Goal: Task Accomplishment & Management: Manage account settings

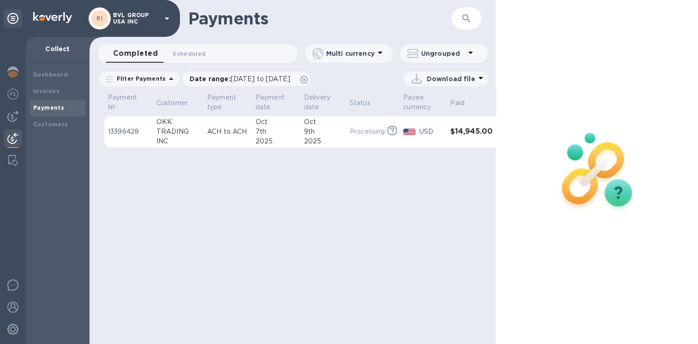
click at [195, 135] on div "TRADING" at bounding box center [177, 132] width 43 height 10
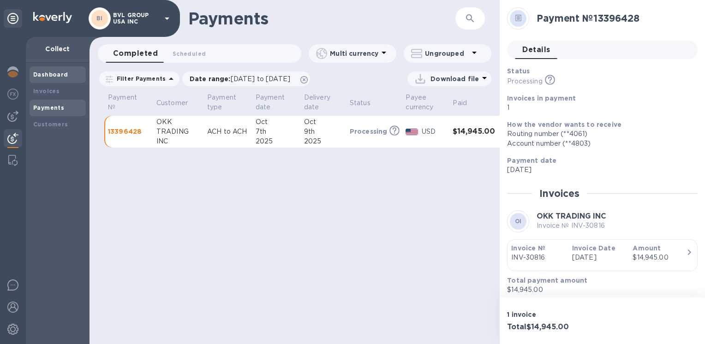
click at [49, 75] on b "Dashboard" at bounding box center [50, 74] width 35 height 7
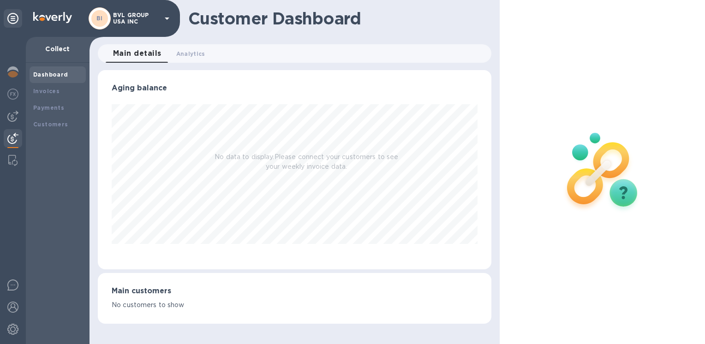
scroll to position [199, 393]
click at [40, 108] on b "Payments" at bounding box center [48, 107] width 31 height 7
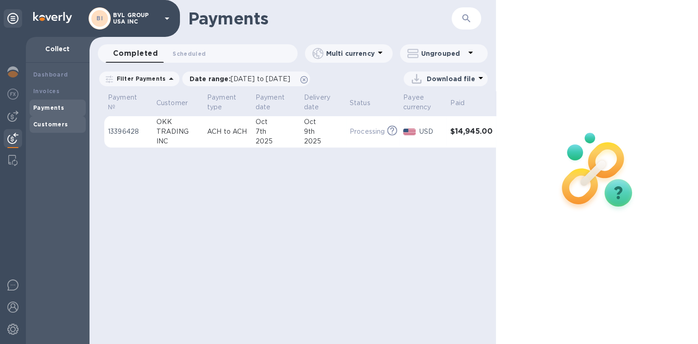
click at [52, 124] on b "Customers" at bounding box center [50, 124] width 35 height 7
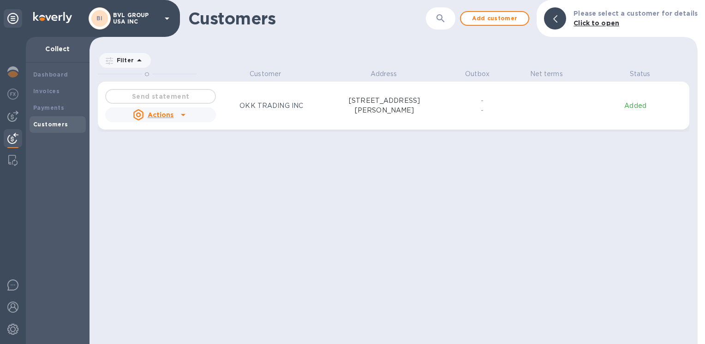
scroll to position [268, 604]
click at [9, 114] on img at bounding box center [12, 116] width 11 height 11
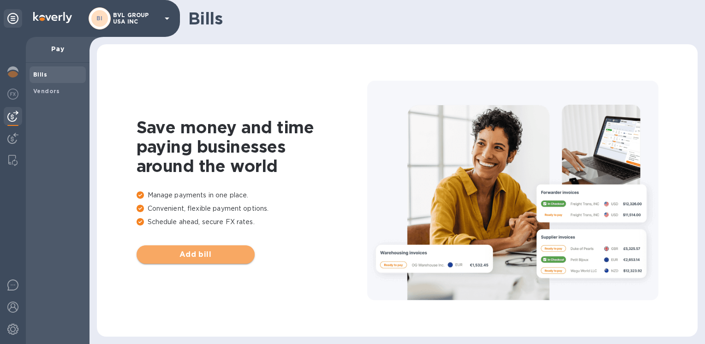
click at [197, 250] on span "Add bill" at bounding box center [195, 254] width 103 height 11
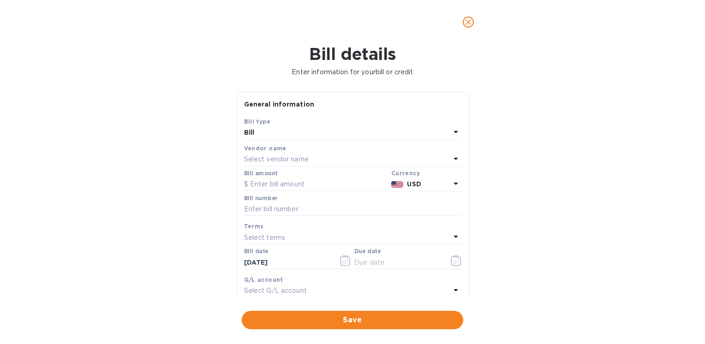
click at [453, 158] on icon at bounding box center [455, 159] width 5 height 2
click at [567, 191] on div "Bill details Enter information for your bill or credit General information Save…" at bounding box center [352, 194] width 705 height 300
click at [453, 238] on icon at bounding box center [455, 236] width 11 height 11
click at [592, 247] on div "Bill details Enter information for your bill or credit General information Save…" at bounding box center [352, 194] width 705 height 300
click at [453, 184] on icon at bounding box center [455, 184] width 5 height 2
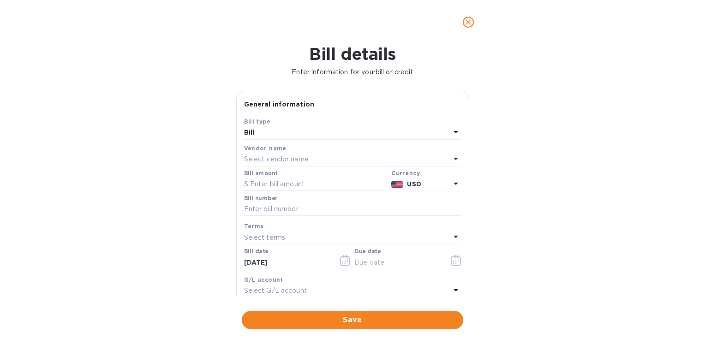
click at [551, 197] on div "Bill details Enter information for your bill or credit General information Save…" at bounding box center [352, 194] width 705 height 300
click at [277, 158] on p "Select vendor name" at bounding box center [276, 160] width 65 height 10
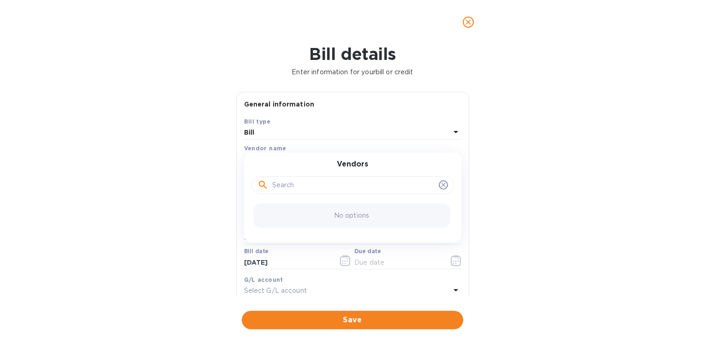
click at [274, 184] on input "text" at bounding box center [353, 186] width 163 height 14
type input "bon vo"
click button "Save" at bounding box center [0, 0] width 0 height 0
click at [442, 183] on icon at bounding box center [443, 184] width 7 height 7
click at [467, 22] on icon "close" at bounding box center [468, 22] width 9 height 9
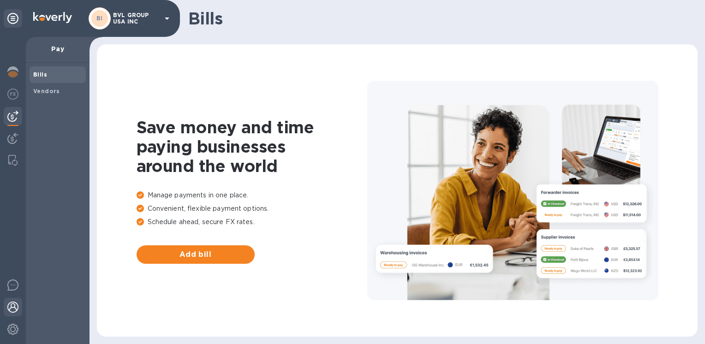
click at [12, 310] on img at bounding box center [12, 307] width 11 height 11
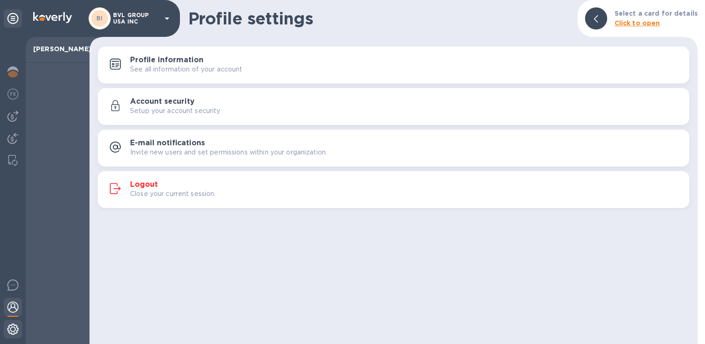
click at [9, 326] on img at bounding box center [12, 329] width 11 height 11
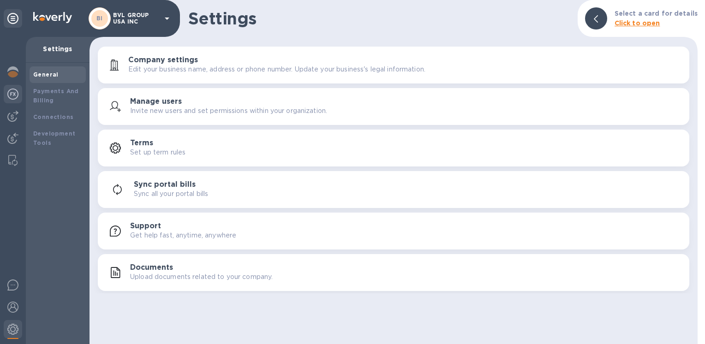
click at [13, 91] on img at bounding box center [12, 94] width 11 height 11
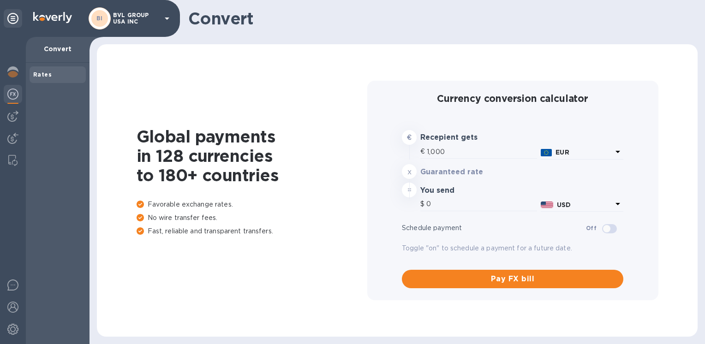
type input "1,172.85"
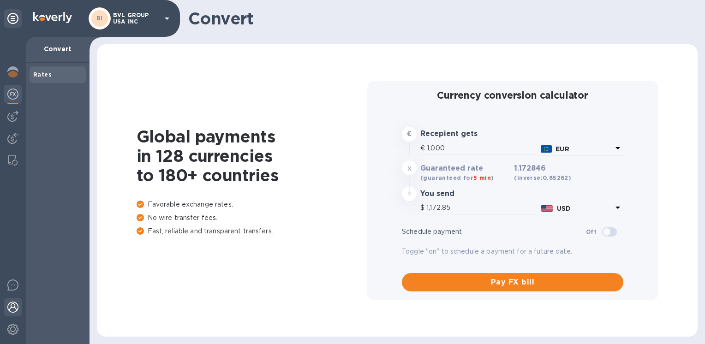
click at [12, 304] on img at bounding box center [12, 307] width 11 height 11
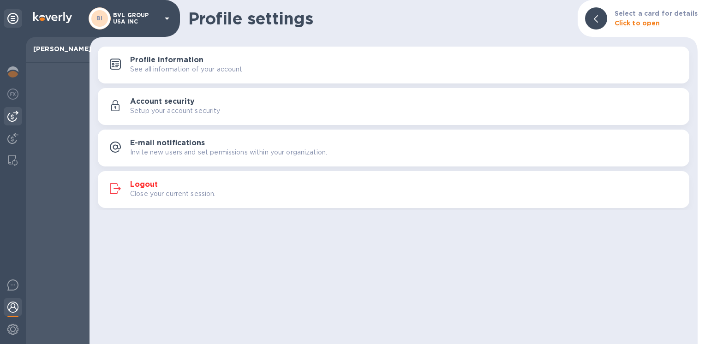
click at [9, 113] on img at bounding box center [12, 116] width 11 height 11
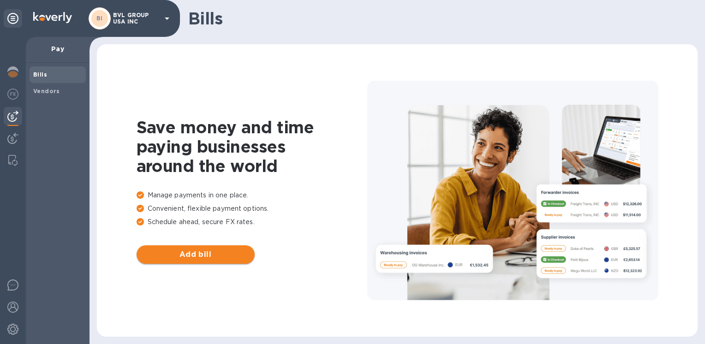
click at [198, 256] on span "Add bill" at bounding box center [195, 254] width 103 height 11
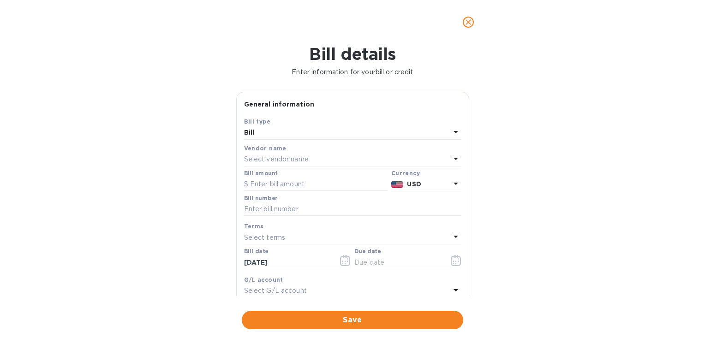
click at [336, 162] on div "Select vendor name" at bounding box center [347, 159] width 206 height 13
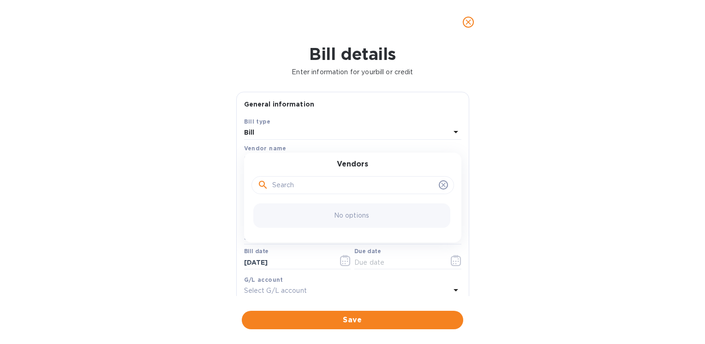
click at [280, 184] on input "text" at bounding box center [353, 186] width 163 height 14
type input "okk"
click button "Save" at bounding box center [0, 0] width 0 height 0
click at [297, 259] on div "Select terms" at bounding box center [347, 258] width 206 height 13
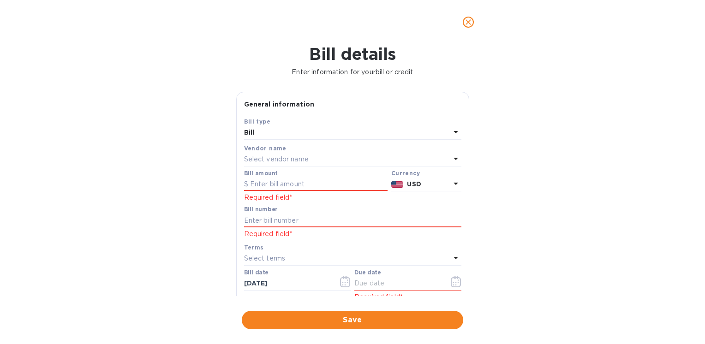
click at [162, 243] on div "Bill details Enter information for your bill or credit General information Save…" at bounding box center [352, 194] width 705 height 300
click at [591, 171] on div "Bill details Enter information for your bill or credit General information Save…" at bounding box center [352, 194] width 705 height 300
click at [565, 138] on div "Bill details Enter information for your bill or credit General information Save…" at bounding box center [352, 194] width 705 height 300
click at [467, 25] on icon "close" at bounding box center [468, 22] width 9 height 9
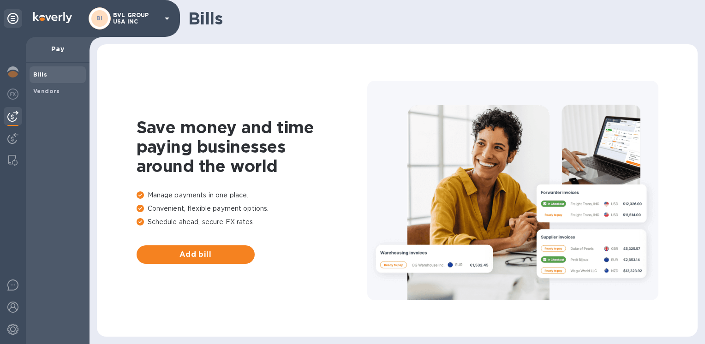
click at [165, 19] on icon at bounding box center [166, 18] width 11 height 11
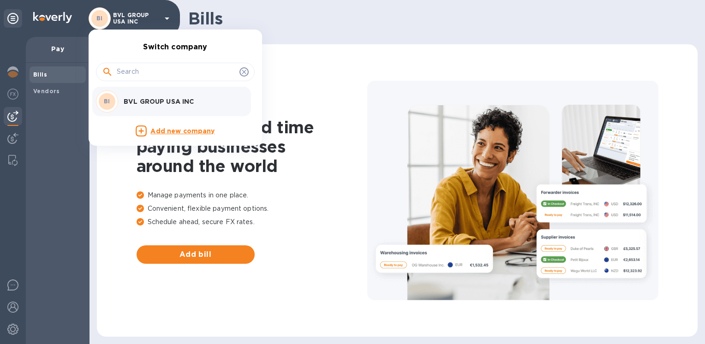
click at [384, 38] on div at bounding box center [352, 172] width 705 height 344
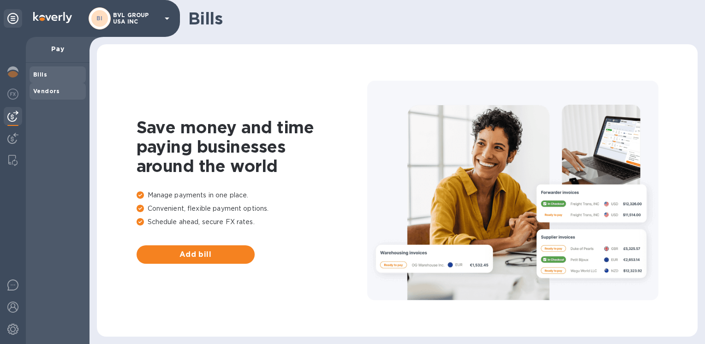
click at [37, 89] on b "Vendors" at bounding box center [46, 91] width 27 height 7
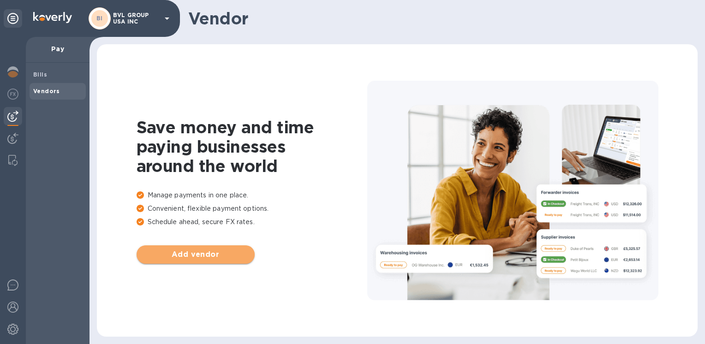
click at [215, 253] on span "Add vendor" at bounding box center [195, 254] width 103 height 11
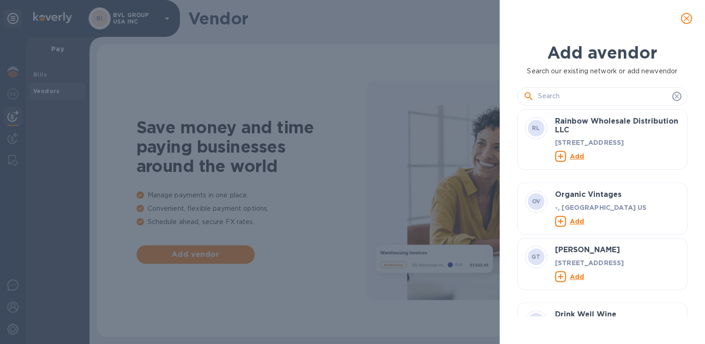
click at [543, 91] on input "text" at bounding box center [603, 96] width 131 height 14
type input "bon vo"
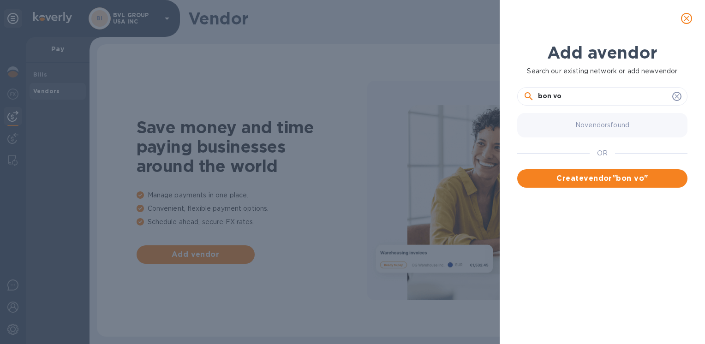
drag, startPoint x: 572, startPoint y: 95, endPoint x: 515, endPoint y: 94, distance: 57.2
click at [515, 94] on div "Add a vendor Search our existing network or add new vendor bon vo No vendors fo…" at bounding box center [602, 179] width 181 height 284
click at [592, 95] on input "BVL" at bounding box center [603, 96] width 131 height 14
type input "BVL"
click at [677, 95] on icon at bounding box center [676, 96] width 4 height 4
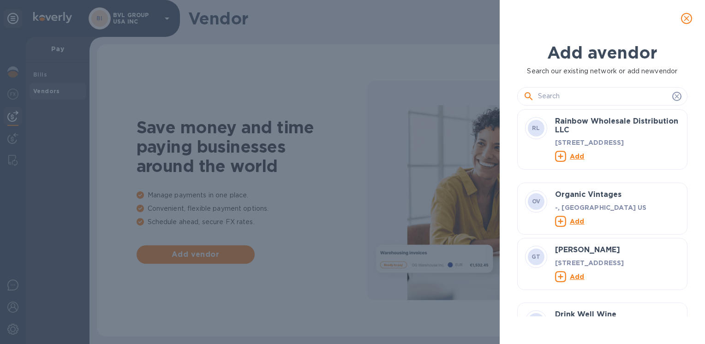
click at [554, 95] on input "text" at bounding box center [603, 96] width 131 height 14
click at [306, 286] on div "Add a vendor Search our existing network or add new vendor RL Rainbow Wholesale…" at bounding box center [352, 172] width 705 height 344
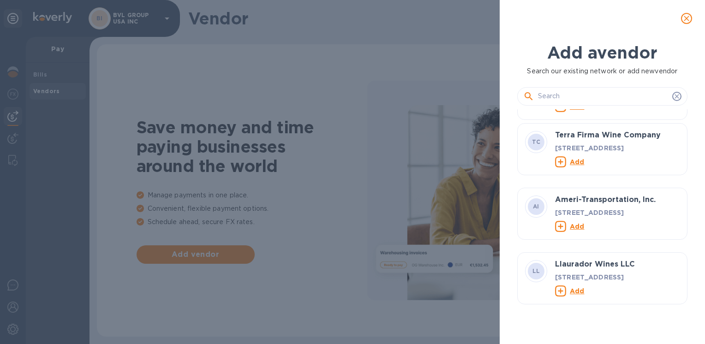
scroll to position [558, 0]
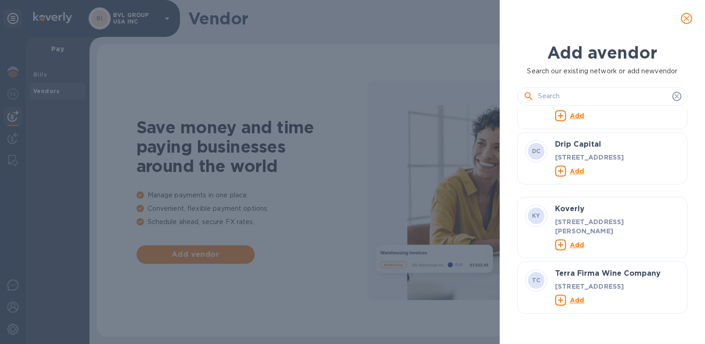
click at [547, 93] on input "text" at bounding box center [603, 96] width 131 height 14
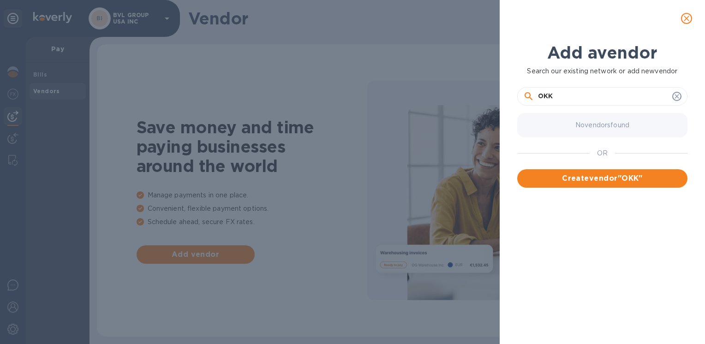
scroll to position [0, 0]
type input "OKK trading"
click at [679, 95] on icon at bounding box center [676, 96] width 7 height 7
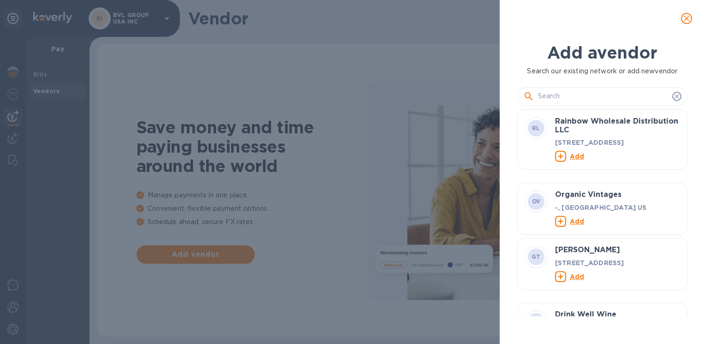
drag, startPoint x: 690, startPoint y: 19, endPoint x: 603, endPoint y: 148, distance: 154.9
click at [603, 148] on div "Add a vendor Search our existing network or add new vendor RL Rainbow Wholesale…" at bounding box center [602, 172] width 205 height 344
click at [539, 95] on input "text" at bounding box center [603, 96] width 131 height 14
type input "O"
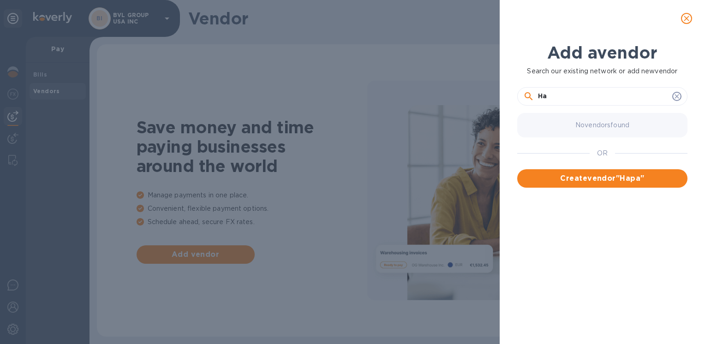
type input "H"
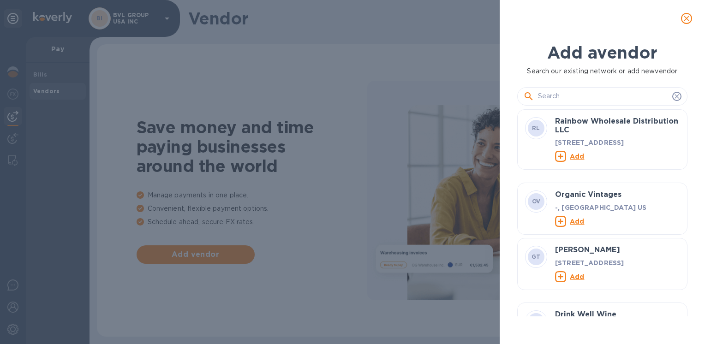
click at [688, 19] on icon "close" at bounding box center [686, 18] width 9 height 9
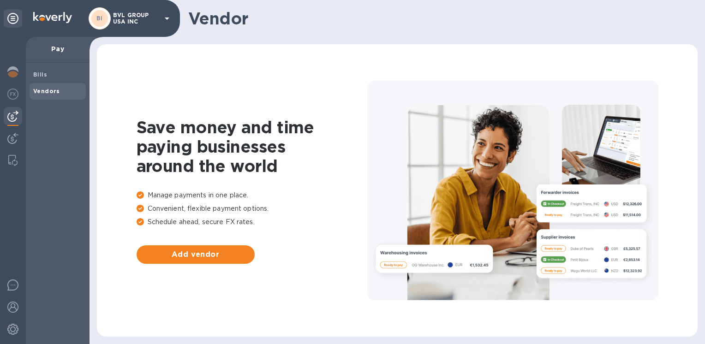
click at [638, 339] on div "Save money and time paying businesses around the world Manage payments in one p…" at bounding box center [396, 190] width 615 height 307
